Goal: Task Accomplishment & Management: Complete application form

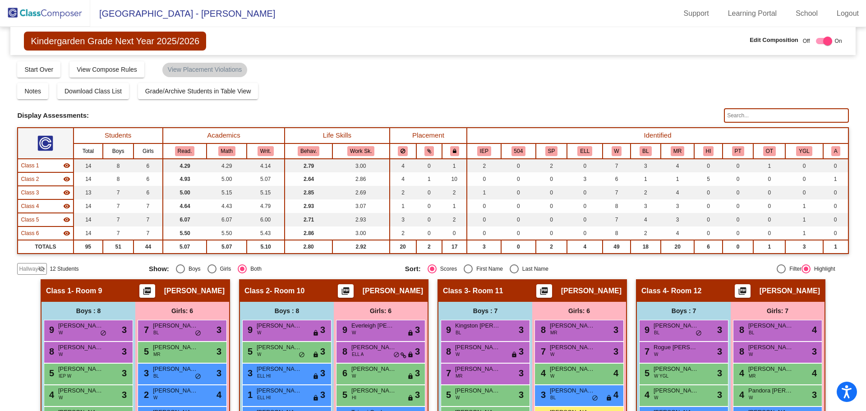
scroll to position [168, 0]
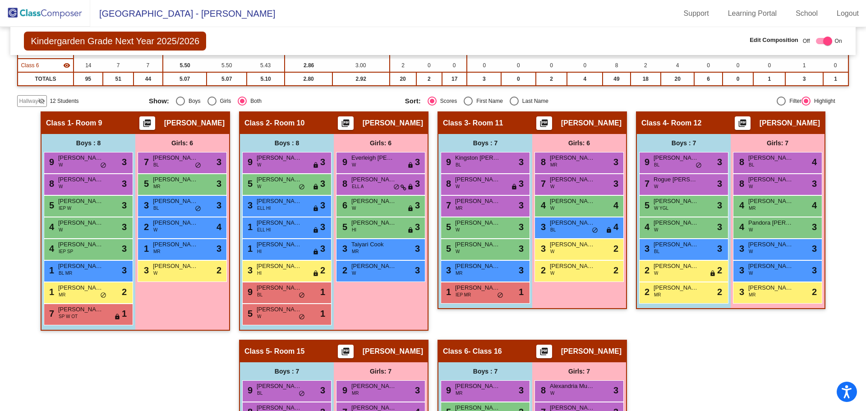
click at [53, 10] on img at bounding box center [45, 13] width 90 height 27
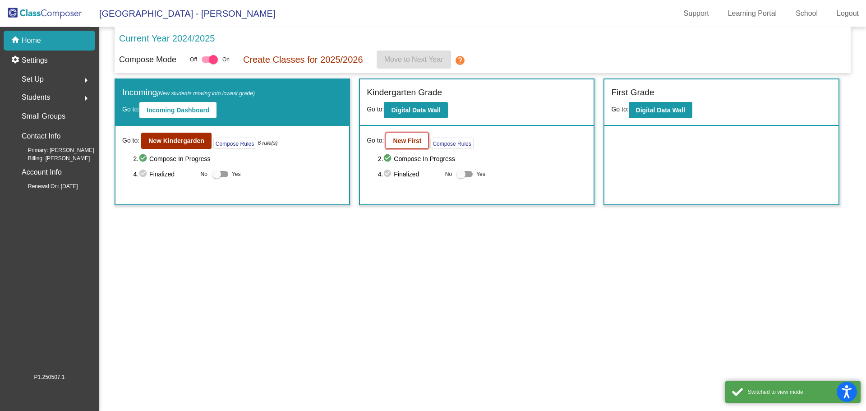
click at [400, 136] on button "New First" at bounding box center [407, 141] width 43 height 16
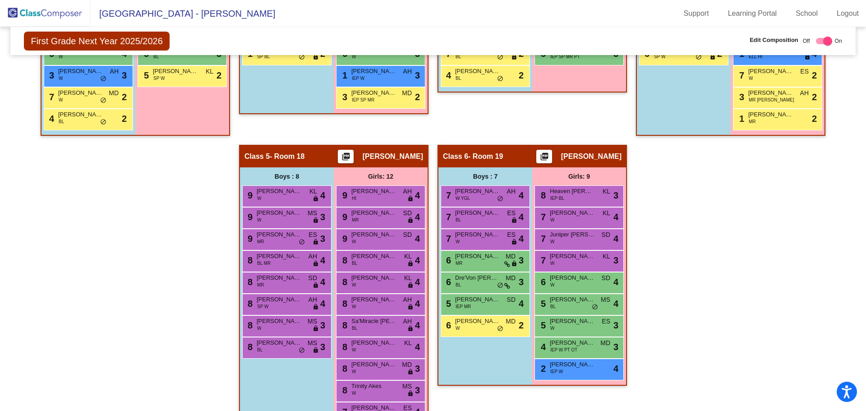
scroll to position [451, 0]
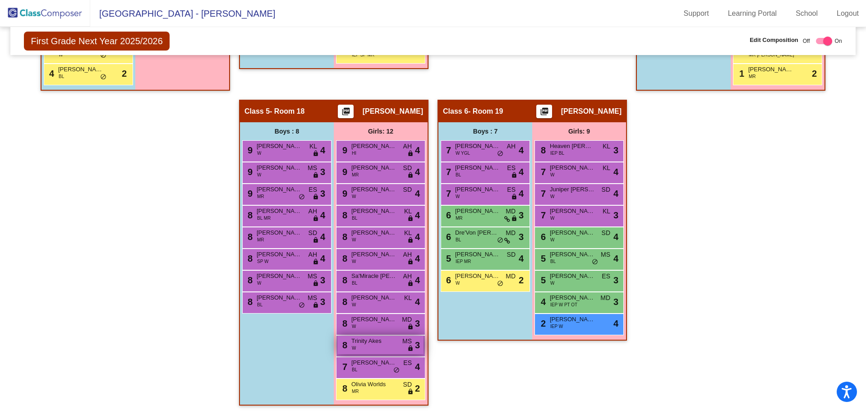
click at [407, 342] on span "MS" at bounding box center [407, 341] width 9 height 9
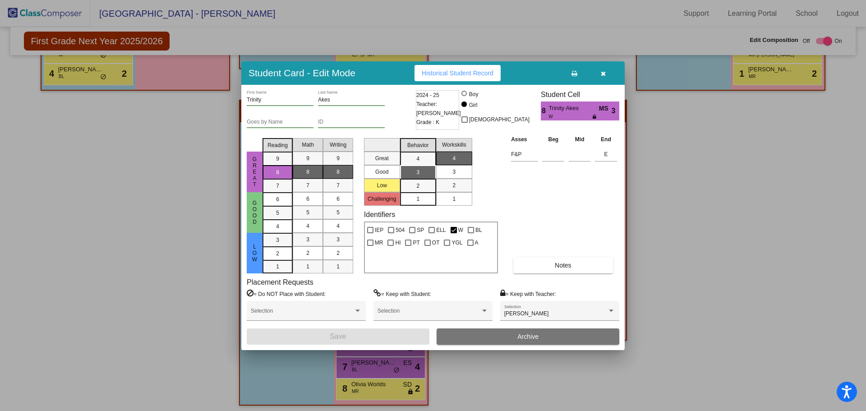
click at [502, 338] on button "Archive" at bounding box center [528, 337] width 183 height 16
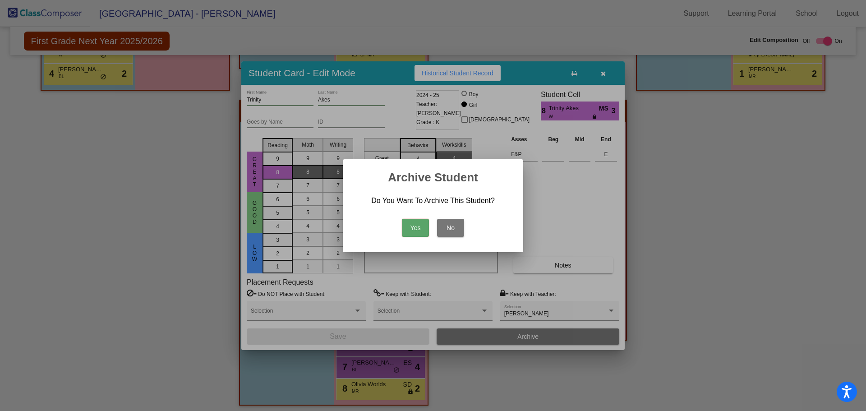
click at [417, 227] on button "Yes" at bounding box center [415, 228] width 27 height 18
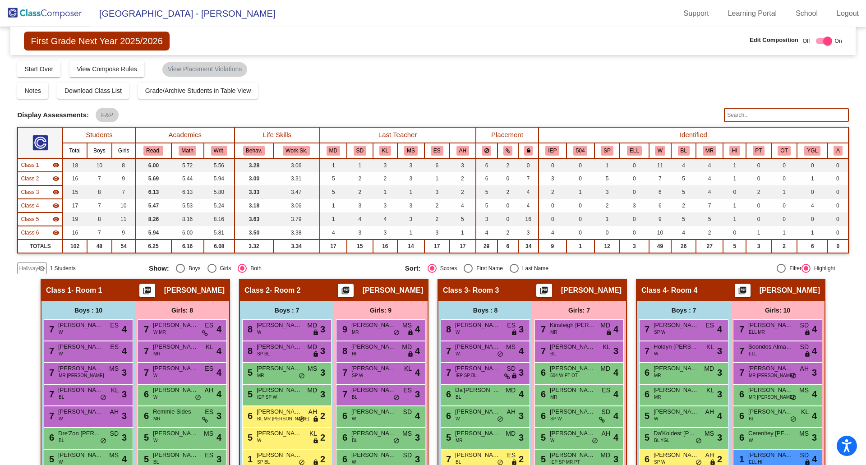
scroll to position [0, 0]
click at [34, 268] on span "Hallway" at bounding box center [28, 269] width 19 height 8
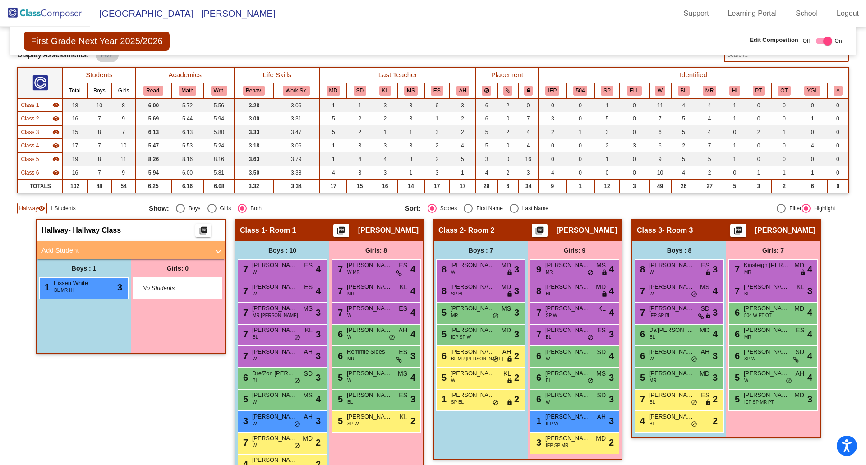
scroll to position [90, 0]
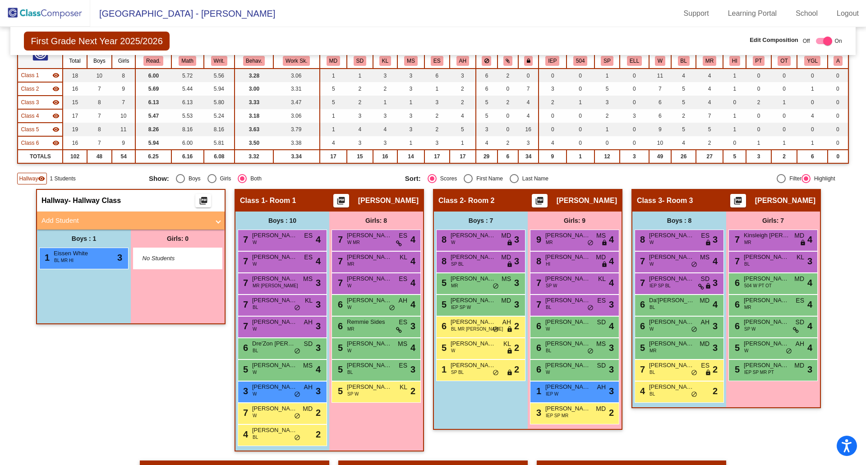
click at [54, 222] on mat-panel-title "Add Student" at bounding box center [126, 221] width 168 height 10
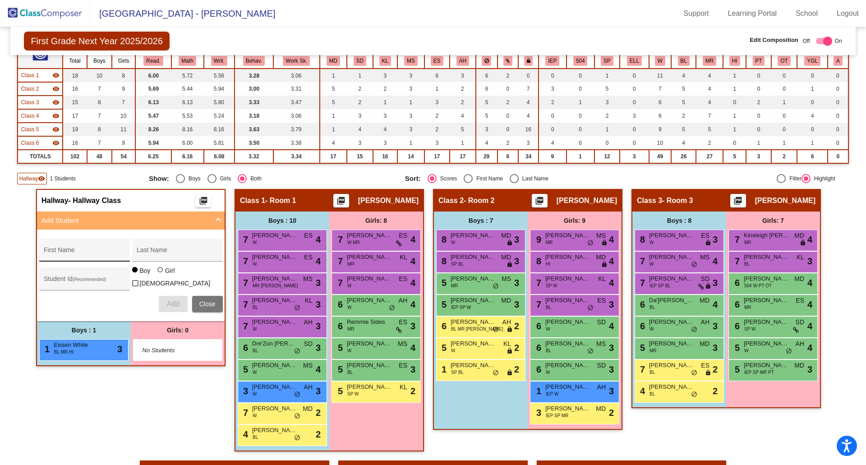
click at [51, 249] on div "First Name" at bounding box center [84, 253] width 81 height 19
click at [90, 251] on input "First Name" at bounding box center [84, 253] width 81 height 7
type input "Paislee"
type input "[PERSON_NAME]"
click at [168, 275] on div "Girl" at bounding box center [170, 270] width 10 height 9
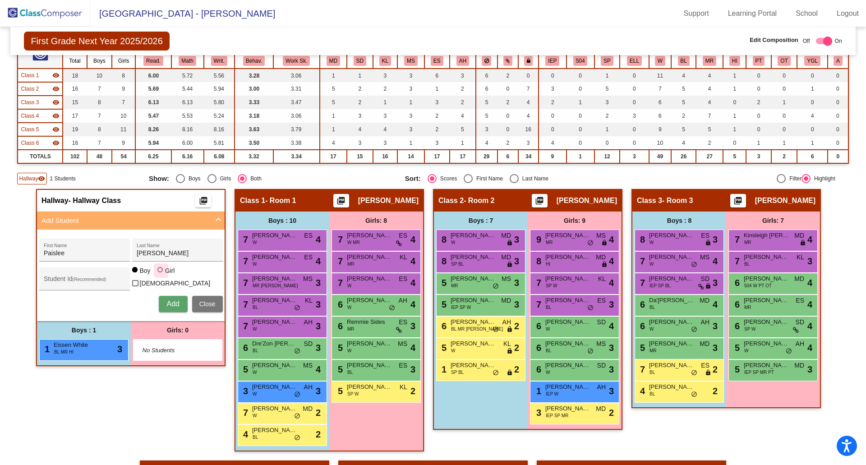
click at [161, 275] on input "Girl" at bounding box center [161, 274] width 0 height 0
radio input "true"
click at [167, 300] on span "Add" at bounding box center [173, 304] width 13 height 8
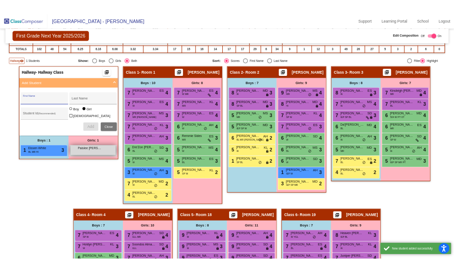
scroll to position [226, 0]
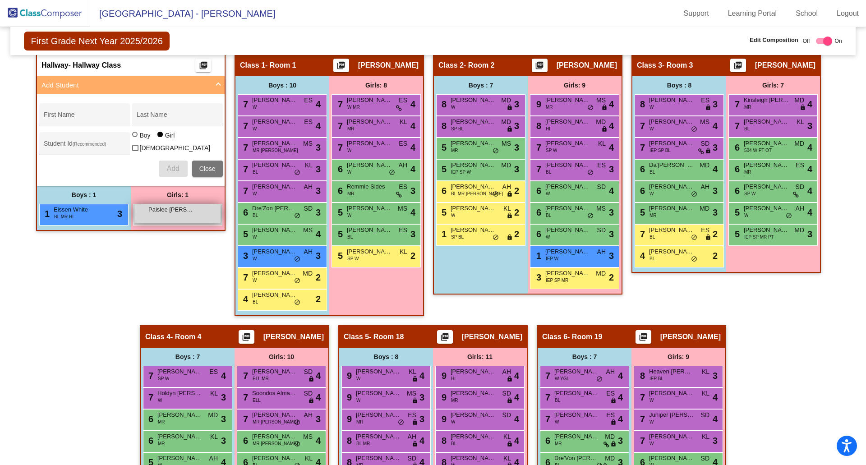
click at [194, 219] on div "Paislee [PERSON_NAME] lock do_not_disturb_alt" at bounding box center [177, 213] width 86 height 19
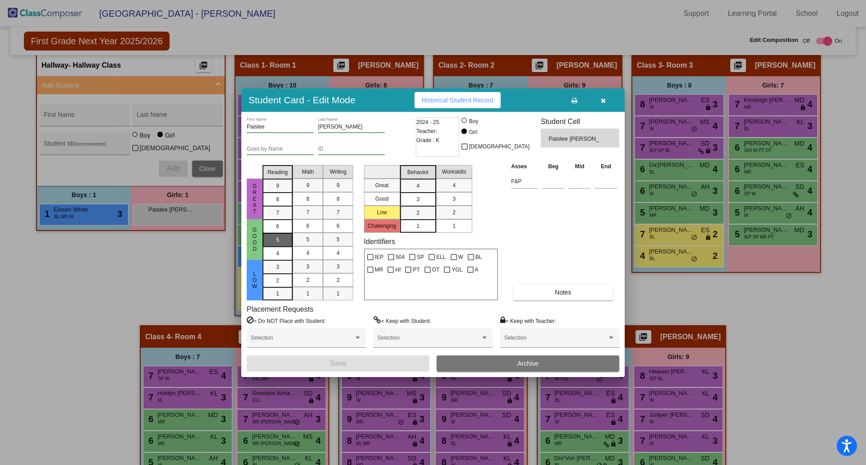
click at [274, 233] on div "5" at bounding box center [278, 227] width 18 height 14
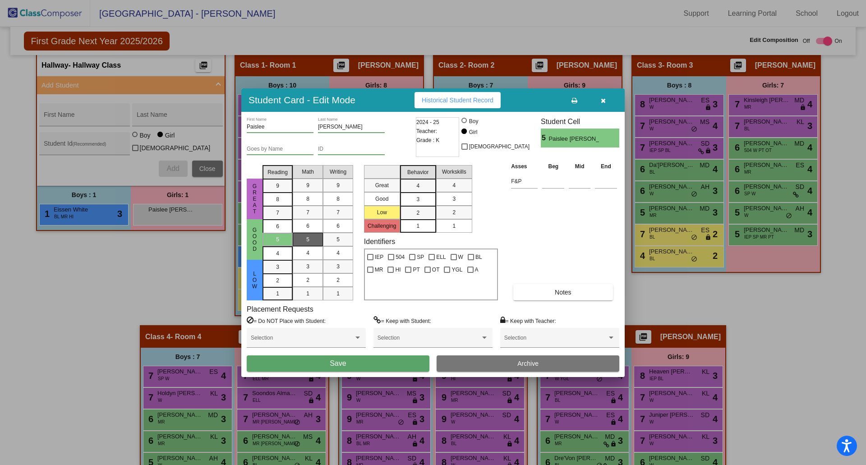
click at [298, 243] on mat-list-option "5" at bounding box center [308, 240] width 30 height 14
click at [325, 245] on mat-list-option "5" at bounding box center [338, 240] width 30 height 14
click at [403, 199] on mat-list-option "3" at bounding box center [418, 199] width 36 height 14
click at [447, 194] on div "3" at bounding box center [454, 199] width 18 height 14
click at [328, 365] on button "Save" at bounding box center [338, 364] width 183 height 16
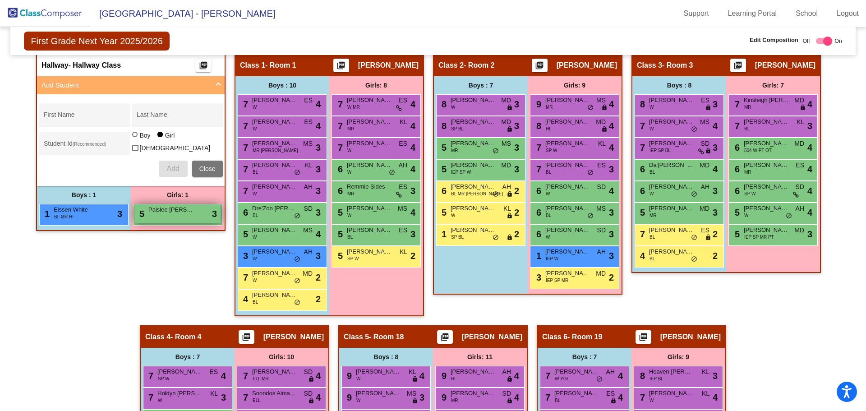
click at [159, 206] on span "Paislee [PERSON_NAME]" at bounding box center [170, 209] width 45 height 9
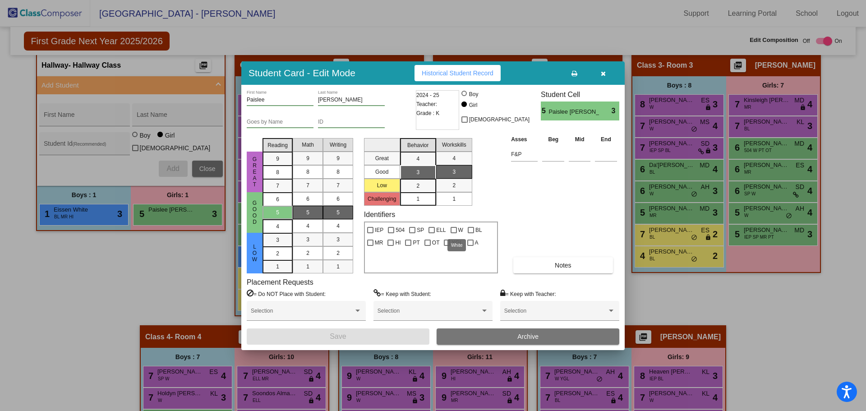
click at [456, 230] on div at bounding box center [454, 230] width 6 height 6
click at [454, 233] on input "W" at bounding box center [454, 233] width 0 height 0
checkbox input "true"
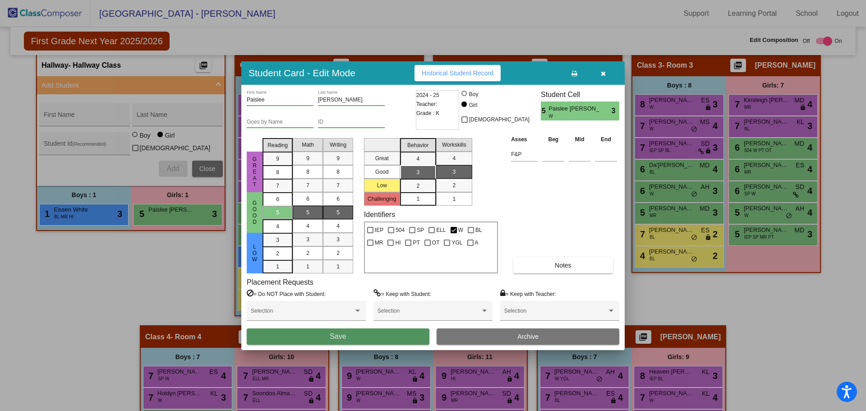
click at [386, 341] on button "Save" at bounding box center [338, 337] width 183 height 16
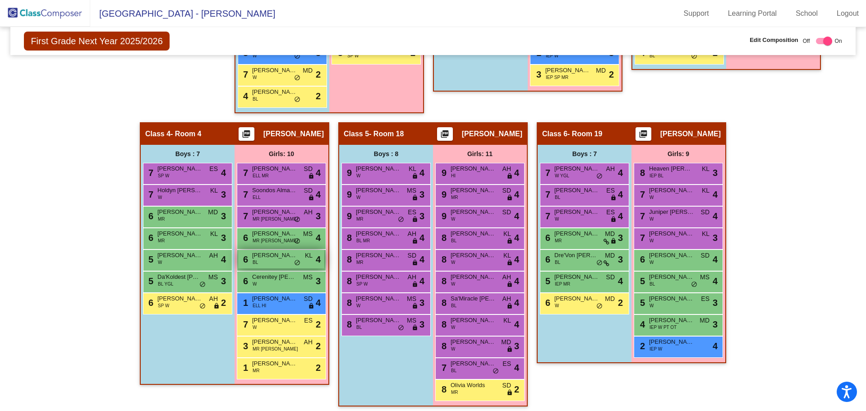
scroll to position [433, 0]
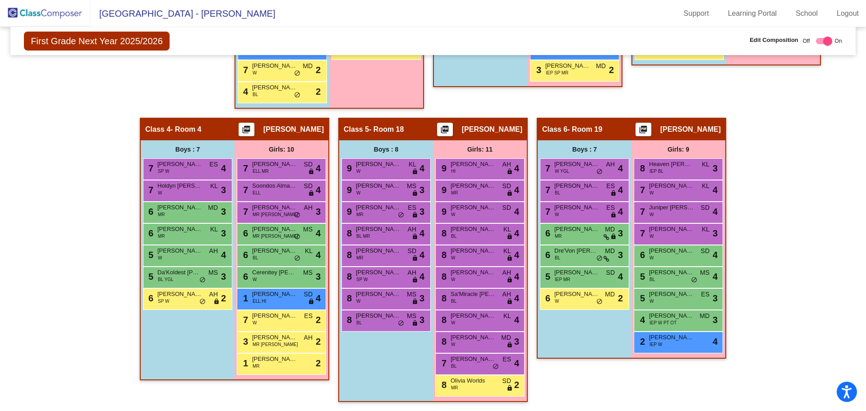
click at [856, 142] on mat-sidenav-content "First Grade Next Year 2025/2026 Edit Composition Off On Incoming Digital Data W…" at bounding box center [433, 219] width 866 height 384
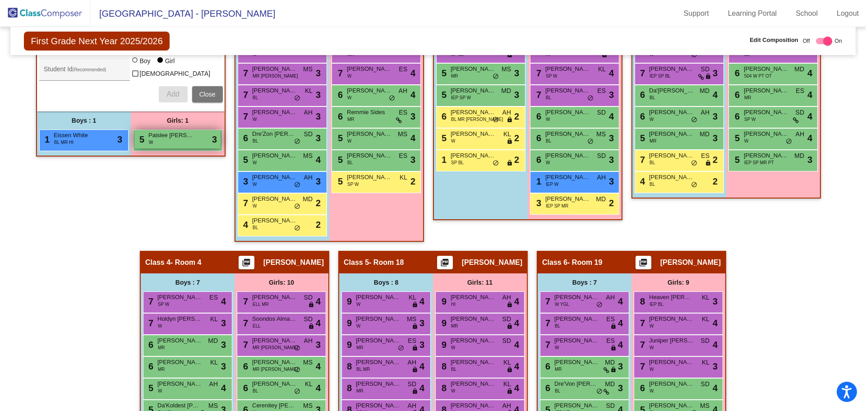
scroll to position [298, 0]
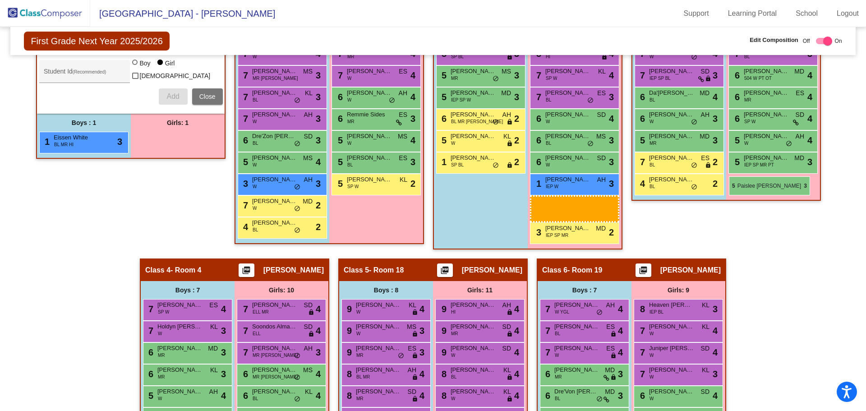
drag, startPoint x: 180, startPoint y: 142, endPoint x: 729, endPoint y: 176, distance: 550.7
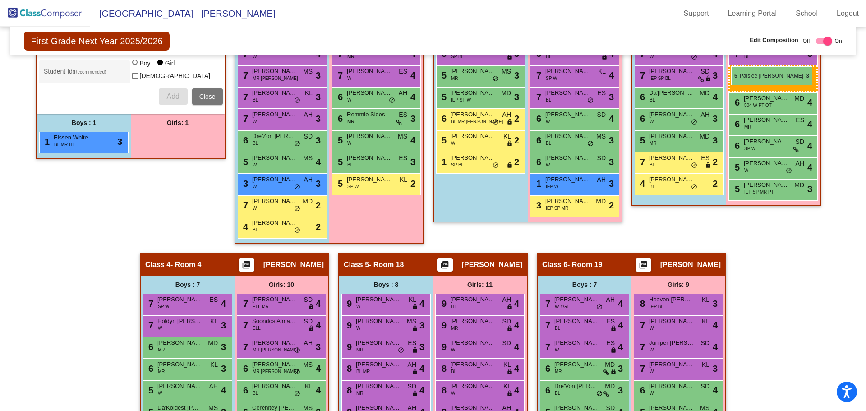
drag, startPoint x: 190, startPoint y: 139, endPoint x: 731, endPoint y: 66, distance: 545.8
